Goal: Task Accomplishment & Management: Use online tool/utility

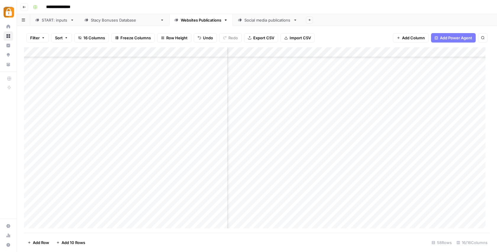
scroll to position [422, 316]
click at [64, 23] on div "START: inputs" at bounding box center [55, 20] width 26 height 6
click at [107, 161] on div "Add Column" at bounding box center [257, 140] width 466 height 186
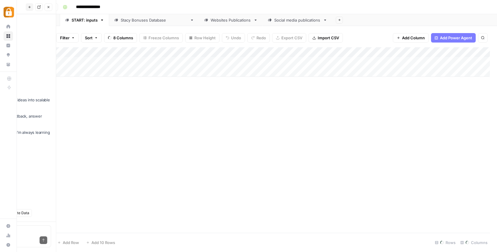
scroll to position [0, 0]
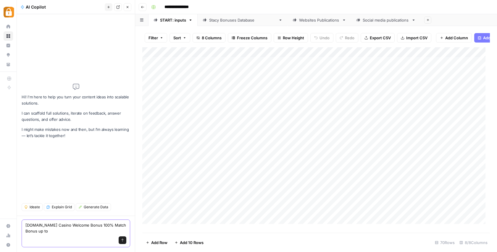
paste textarea "€"
click at [31, 232] on textarea "[DOMAIN_NAME] Casino Welcome Bonus 100% Match Bonus up to €100." at bounding box center [75, 228] width 101 height 12
click at [25, 228] on textarea "[DOMAIN_NAME] Casino Welcome Bonus 100% Match Bonus up to €250." at bounding box center [75, 228] width 101 height 12
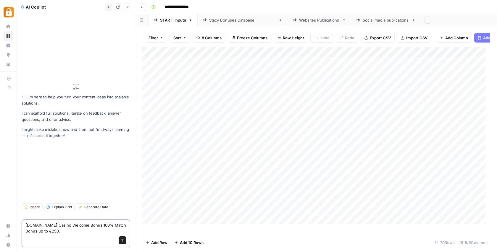
click at [32, 232] on textarea "[DOMAIN_NAME] Casino Welcome Bonus 100% Match Bonus up to €250." at bounding box center [75, 228] width 101 height 12
click at [27, 232] on textarea "[DOMAIN_NAME] Casino Welcome Bonus 100% Match Bonus up to €200." at bounding box center [75, 228] width 101 height 12
click at [28, 231] on textarea "[DOMAIN_NAME] Casino Welcome Bonus 100% Match Bonus up to €200." at bounding box center [75, 228] width 101 height 12
click at [50, 230] on textarea "[DOMAIN_NAME] Casino Welcome Bonus 100% Match Bonus up to $200." at bounding box center [75, 228] width 101 height 12
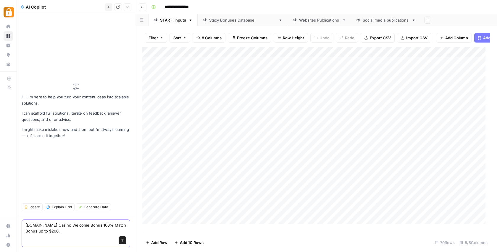
click at [50, 230] on textarea "[DOMAIN_NAME] Casino Welcome Bonus 100% Match Bonus up to $200." at bounding box center [75, 228] width 101 height 12
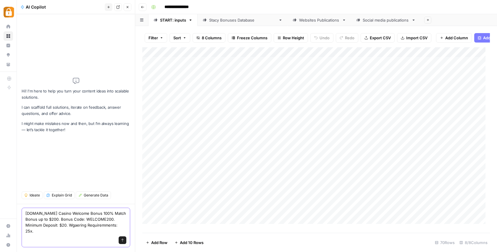
paste textarea "The wagering requirement must be completed [DATE]."
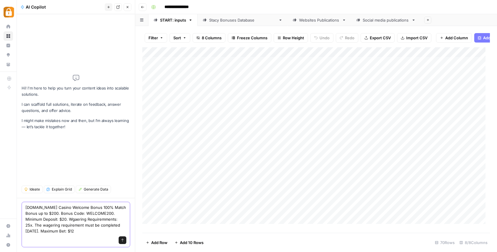
type textarea "[DOMAIN_NAME] Casino Welcome Bonus 100% Match Bonus up to $200. Bonus Code: WEL…"
click at [122, 241] on icon "submit" at bounding box center [123, 241] width 4 height 4
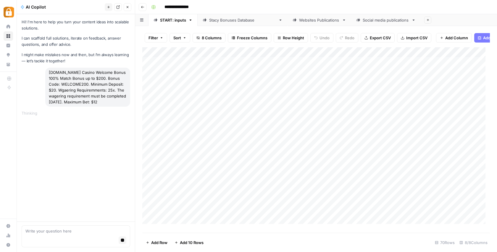
click at [83, 77] on div "[DOMAIN_NAME] Casino Welcome Bonus 100% Match Bonus up to $200. Bonus Code: WEL…" at bounding box center [87, 87] width 85 height 39
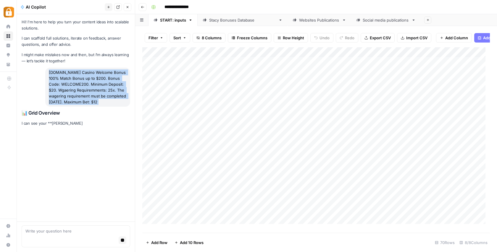
click at [83, 77] on div "[DOMAIN_NAME] Casino Welcome Bonus 100% Match Bonus up to $200. Bonus Code: WEL…" at bounding box center [87, 87] width 85 height 39
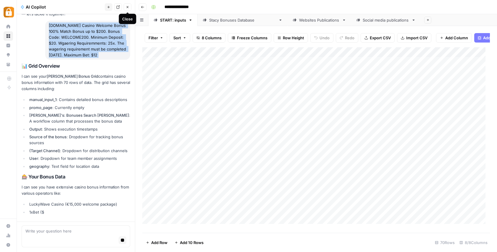
click at [127, 7] on icon "button" at bounding box center [128, 7] width 2 height 2
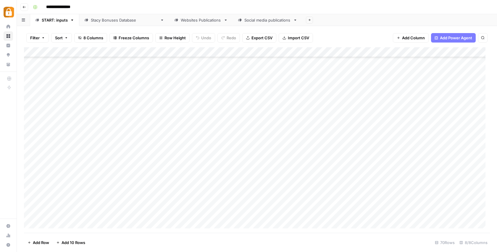
scroll to position [542, 0]
click at [89, 91] on div "Add Column" at bounding box center [257, 140] width 466 height 186
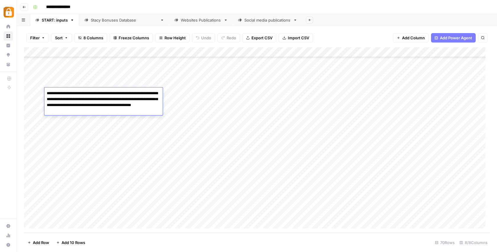
click at [46, 92] on textarea "**********" at bounding box center [103, 105] width 118 height 32
type textarea "**********"
click at [177, 93] on div "Add Column" at bounding box center [257, 140] width 466 height 186
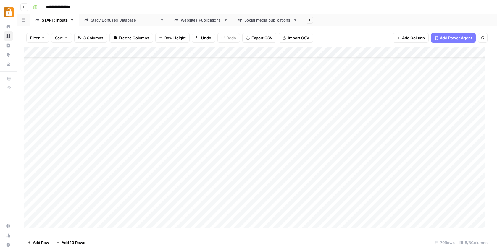
click at [215, 91] on div "Add Column" at bounding box center [257, 140] width 466 height 186
click at [127, 20] on div "[PERSON_NAME] Bonuses Database" at bounding box center [124, 20] width 67 height 6
click at [219, 203] on div "Add Column" at bounding box center [257, 140] width 466 height 186
click at [231, 209] on div "Add Column" at bounding box center [257, 140] width 466 height 186
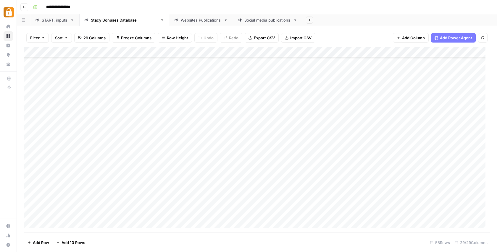
click at [121, 212] on div "Add Column" at bounding box center [257, 140] width 466 height 186
drag, startPoint x: 127, startPoint y: 214, endPoint x: 112, endPoint y: 214, distance: 15.1
click at [112, 214] on textarea "**********" at bounding box center [136, 214] width 95 height 8
type textarea "**********"
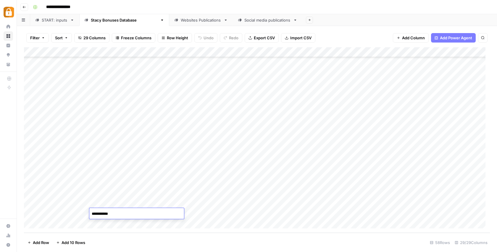
click at [354, 215] on div "Add Column" at bounding box center [257, 140] width 466 height 186
drag, startPoint x: 391, startPoint y: 213, endPoint x: 350, endPoint y: 215, distance: 41.5
click at [350, 215] on textarea "**********" at bounding box center [377, 214] width 95 height 8
type textarea "*******"
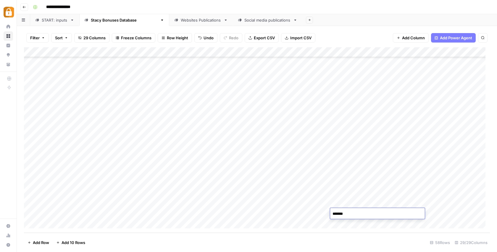
click at [314, 211] on div "Add Column" at bounding box center [257, 140] width 466 height 186
click at [385, 214] on div "Add Column" at bounding box center [257, 140] width 466 height 186
drag, startPoint x: 386, startPoint y: 214, endPoint x: 380, endPoint y: 214, distance: 6.2
click at [380, 214] on textarea "****" at bounding box center [422, 214] width 95 height 8
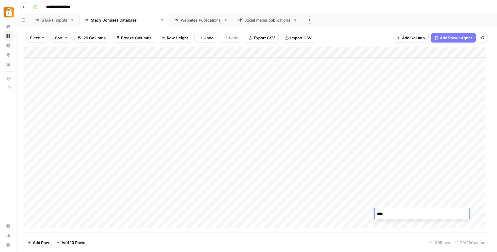
type textarea "*"
click at [319, 212] on div "Add Column" at bounding box center [257, 140] width 466 height 186
click at [256, 213] on div "Add Column" at bounding box center [257, 140] width 466 height 186
click at [113, 224] on div "Add Column" at bounding box center [257, 140] width 466 height 186
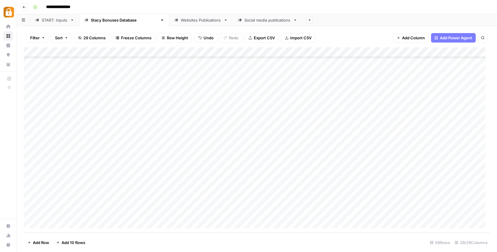
scroll to position [432, 0]
click at [59, 23] on link "START: inputs" at bounding box center [54, 20] width 49 height 12
click at [83, 104] on div "Add Column" at bounding box center [257, 140] width 466 height 186
type textarea "*"
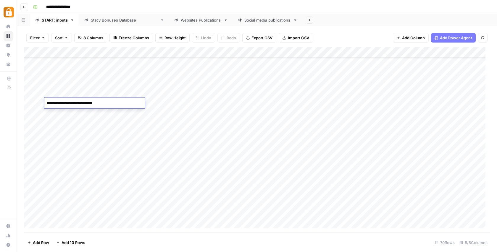
click at [80, 102] on textarea "**********" at bounding box center [94, 103] width 101 height 8
click at [134, 102] on textarea "**********" at bounding box center [94, 103] width 101 height 8
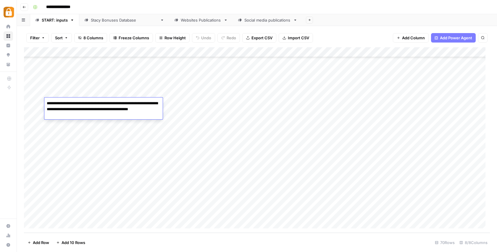
type textarea "**********"
click at [168, 103] on div "Add Column" at bounding box center [257, 140] width 466 height 186
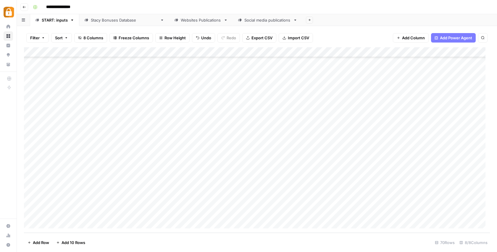
click at [206, 102] on div "Add Column" at bounding box center [257, 140] width 466 height 186
click at [119, 20] on div "[PERSON_NAME] Bonuses Database" at bounding box center [124, 20] width 67 height 6
click at [219, 195] on div "Add Column" at bounding box center [257, 140] width 466 height 186
drag, startPoint x: 230, startPoint y: 198, endPoint x: 229, endPoint y: 212, distance: 14.3
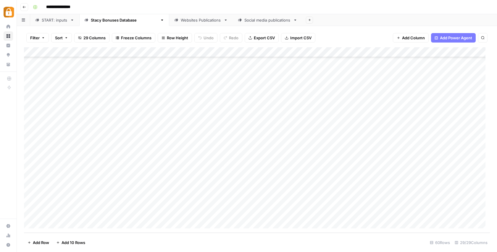
click at [229, 212] on div "Add Column" at bounding box center [257, 140] width 466 height 186
click at [214, 203] on div "Add Column" at bounding box center [257, 140] width 466 height 186
click at [31, 203] on div "Add Column" at bounding box center [257, 140] width 466 height 186
click at [38, 241] on span "Delete 1 Row" at bounding box center [40, 243] width 24 height 6
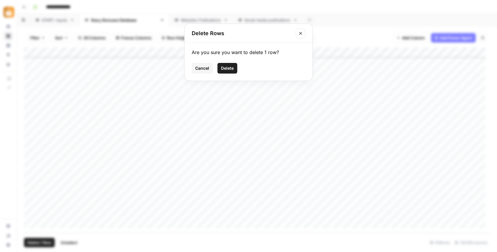
click at [228, 65] on button "Delete" at bounding box center [227, 68] width 20 height 11
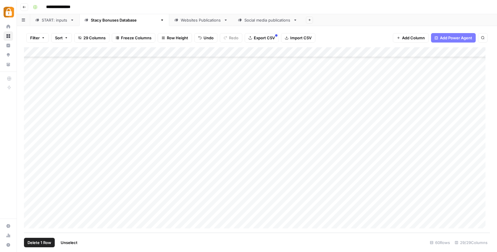
scroll to position [432, 0]
click at [358, 213] on div "Add Column" at bounding box center [257, 140] width 466 height 186
drag, startPoint x: 382, startPoint y: 216, endPoint x: 349, endPoint y: 214, distance: 32.9
click at [349, 214] on textarea "**********" at bounding box center [377, 214] width 95 height 8
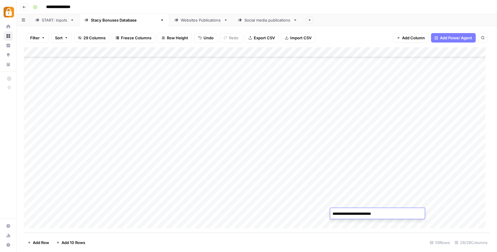
type textarea "*******"
click at [318, 214] on div "Add Column" at bounding box center [257, 140] width 466 height 186
click at [386, 212] on div "Add Column" at bounding box center [257, 140] width 466 height 186
click at [379, 213] on textarea "****" at bounding box center [422, 214] width 95 height 8
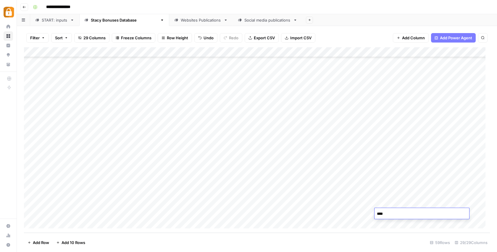
type textarea "*"
click at [315, 211] on div "Add Column" at bounding box center [257, 140] width 466 height 186
click at [253, 213] on div "Add Column" at bounding box center [257, 140] width 466 height 186
click at [181, 21] on div "Websites Publications" at bounding box center [201, 20] width 41 height 6
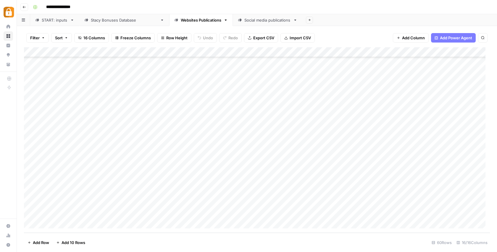
scroll to position [442, 0]
click at [270, 212] on div "Add Column" at bounding box center [257, 140] width 466 height 186
click at [271, 202] on div "Add Column" at bounding box center [257, 140] width 466 height 186
click at [458, 214] on div "Add Column" at bounding box center [257, 140] width 466 height 186
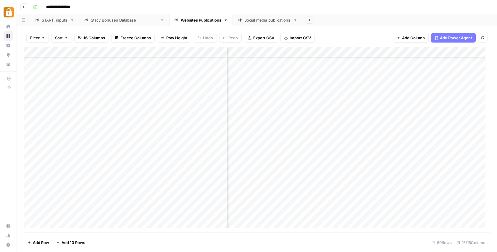
click at [314, 203] on div "Add Column" at bounding box center [257, 140] width 466 height 186
click at [435, 213] on div "Add Column" at bounding box center [257, 140] width 466 height 186
click at [435, 203] on div "Add Column" at bounding box center [257, 140] width 466 height 186
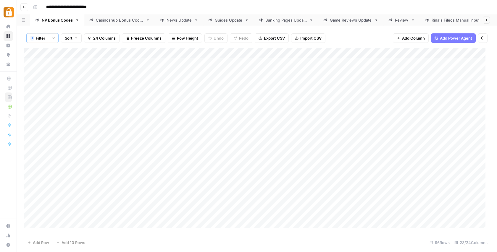
click at [285, 133] on div "Add Column" at bounding box center [257, 140] width 466 height 185
